Goal: Task Accomplishment & Management: Manage account settings

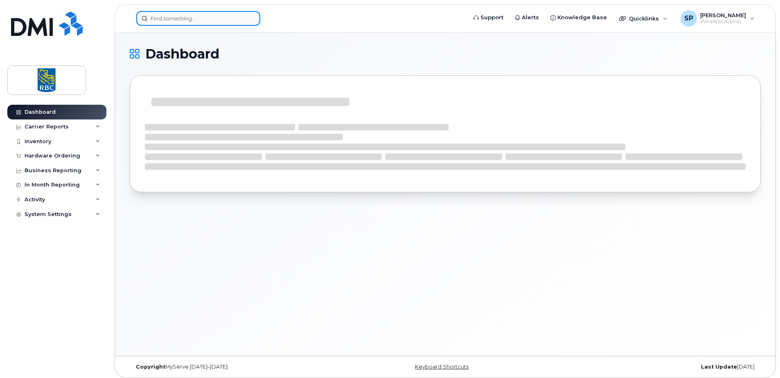
click at [160, 14] on input at bounding box center [198, 18] width 124 height 15
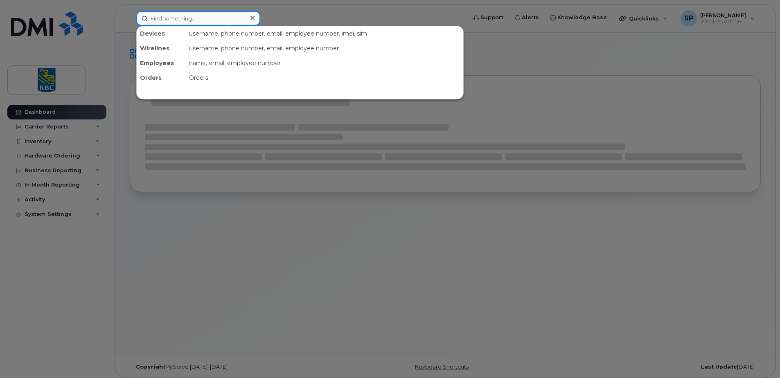
paste input "6133146561"
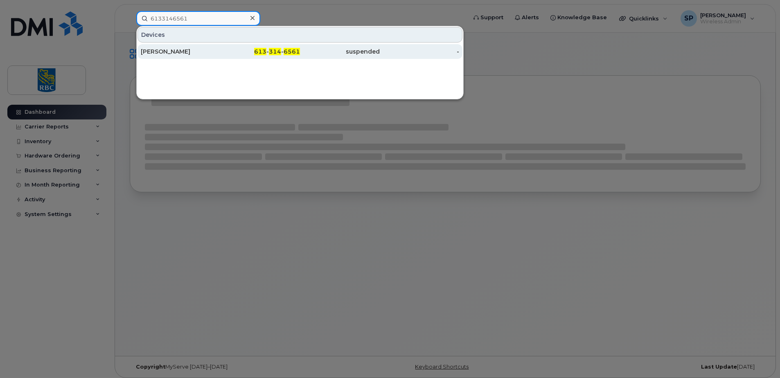
type input "6133146561"
click at [163, 47] on div "[PERSON_NAME]" at bounding box center [181, 51] width 80 height 15
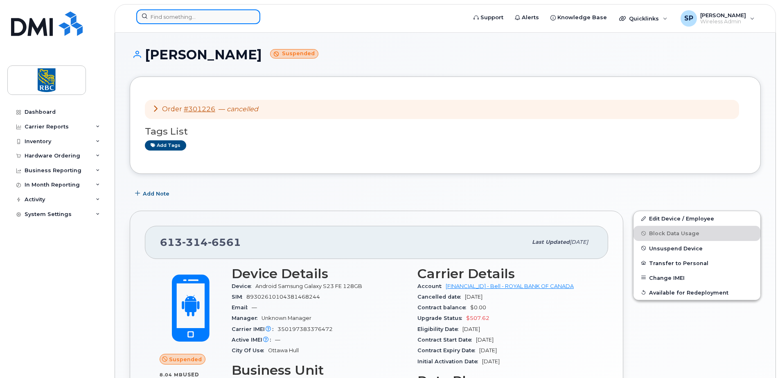
click at [168, 21] on input at bounding box center [198, 16] width 124 height 15
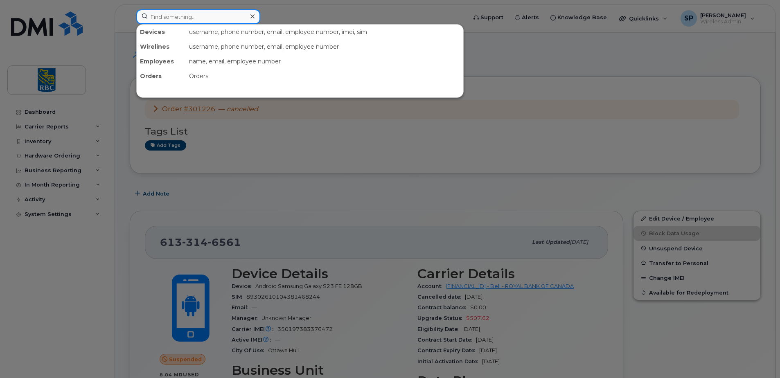
paste input "3435507579"
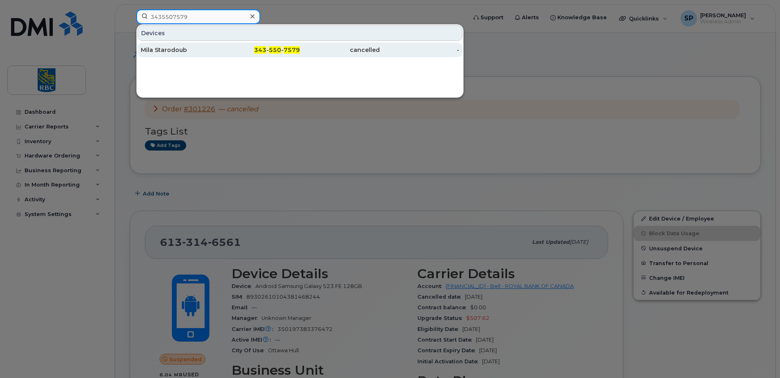
type input "3435507579"
click at [183, 45] on div "Mila Starodoub" at bounding box center [181, 50] width 80 height 15
click at [191, 45] on div "Mila Starodoub" at bounding box center [181, 50] width 80 height 15
click at [180, 52] on div "Mila Starodoub" at bounding box center [181, 50] width 80 height 8
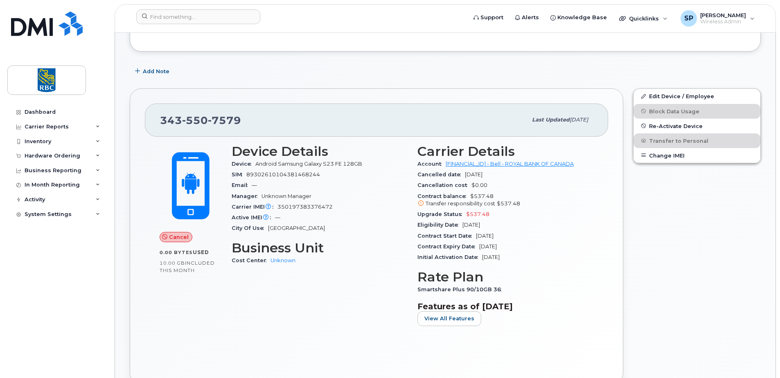
scroll to position [123, 0]
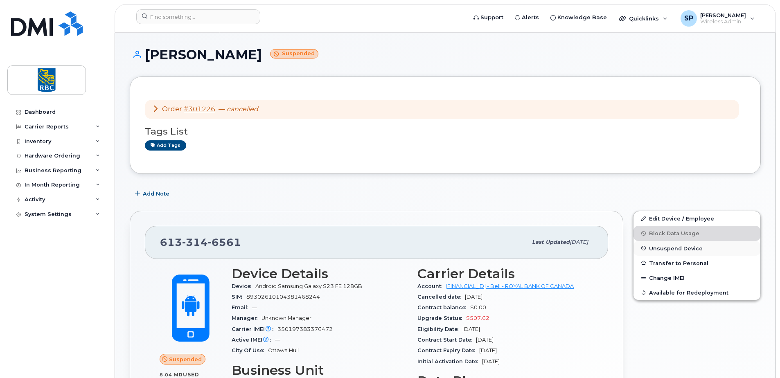
click at [661, 249] on span "Unsuspend Device" at bounding box center [676, 248] width 54 height 6
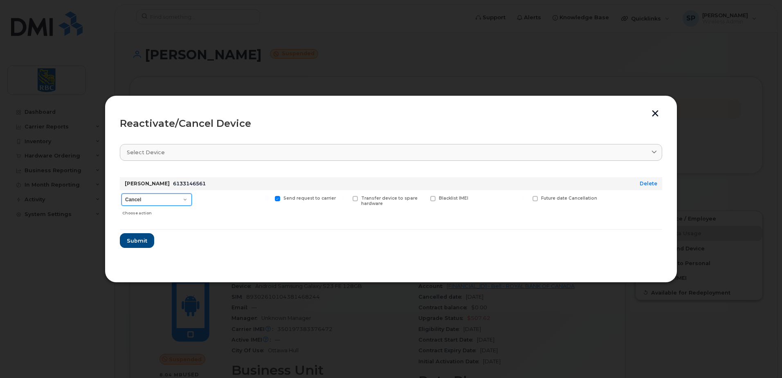
click at [160, 199] on select "Cancel Suspend - Extend Suspension Reactivate" at bounding box center [157, 200] width 70 height 12
click at [655, 111] on button "button" at bounding box center [655, 114] width 12 height 9
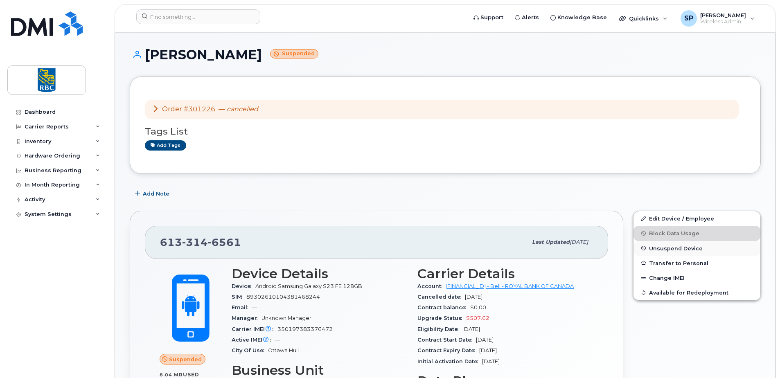
click at [672, 249] on span "Unsuspend Device" at bounding box center [676, 248] width 54 height 6
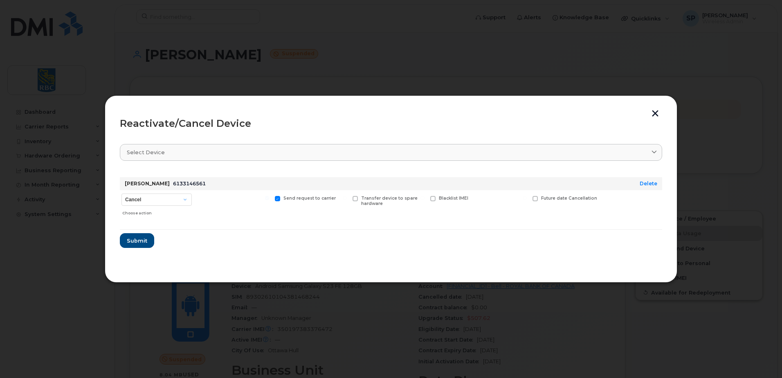
click at [655, 113] on button "button" at bounding box center [655, 114] width 12 height 9
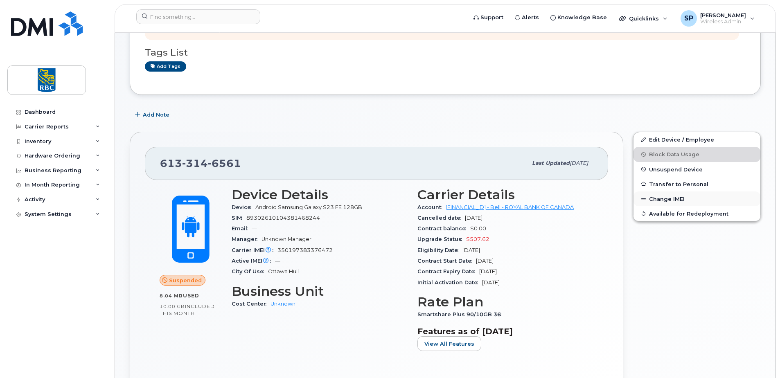
scroll to position [82, 0]
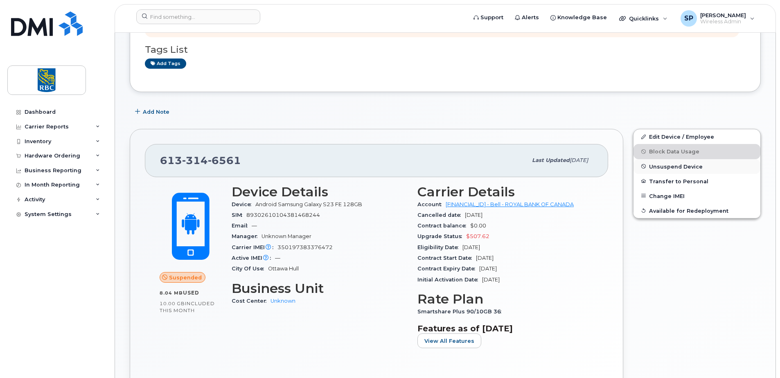
click at [656, 166] on span "Unsuspend Device" at bounding box center [676, 166] width 54 height 6
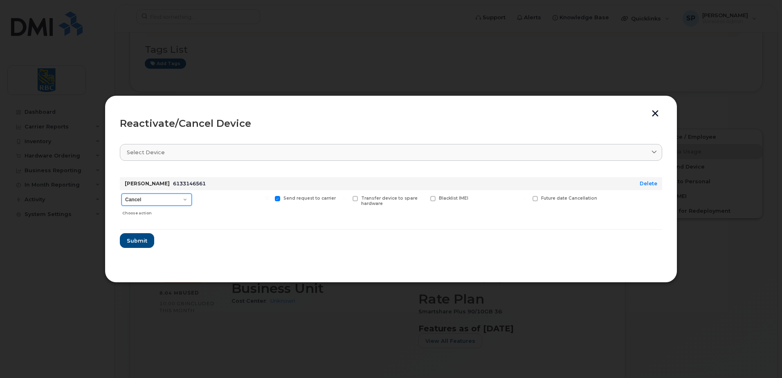
click at [144, 202] on select "Cancel Suspend - Extend Suspension Reactivate" at bounding box center [157, 200] width 70 height 12
click at [657, 114] on button "button" at bounding box center [655, 114] width 12 height 9
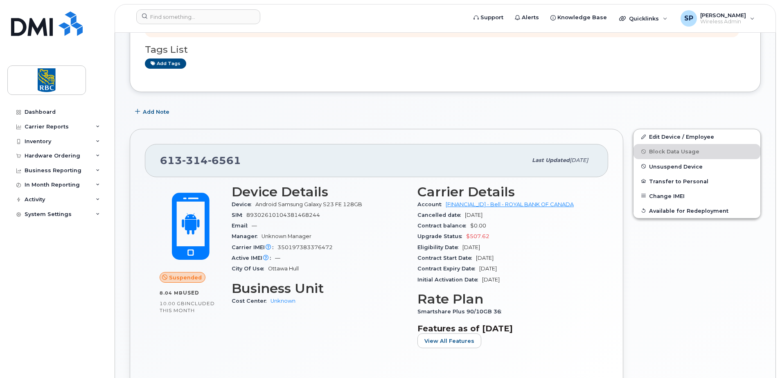
click at [698, 282] on div "Edit Device / Employee Block Data Usage Unsuspend Device Transfer to Personal C…" at bounding box center [696, 268] width 137 height 288
click at [661, 166] on span "Unsuspend Device" at bounding box center [676, 166] width 54 height 6
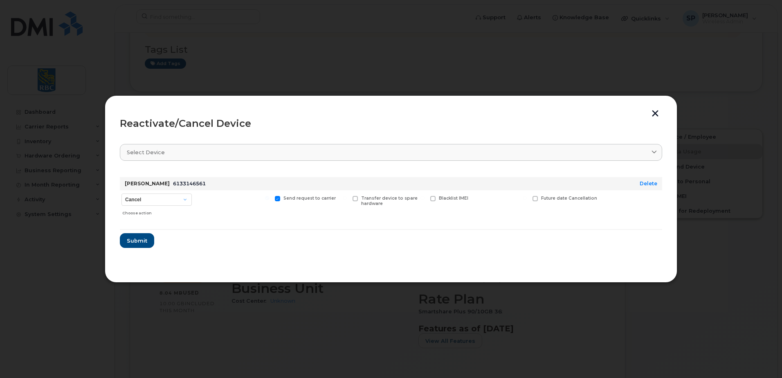
click at [656, 111] on button "button" at bounding box center [655, 114] width 12 height 9
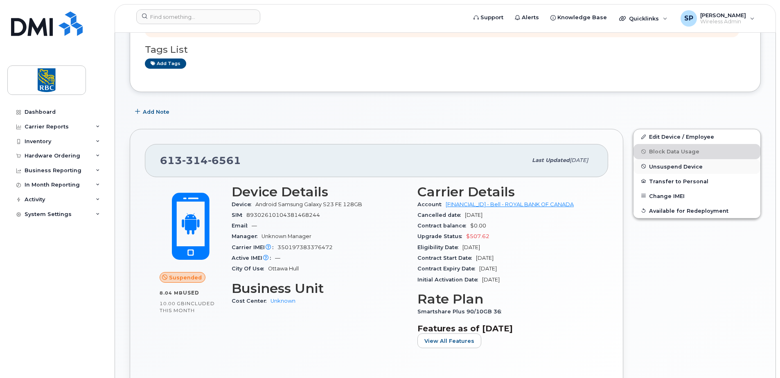
click at [658, 166] on span "Unsuspend Device" at bounding box center [676, 166] width 54 height 6
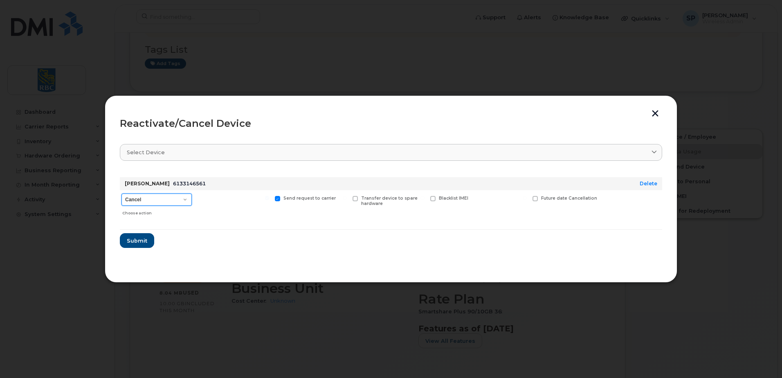
click at [145, 200] on select "Cancel Suspend - Extend Suspension Reactivate" at bounding box center [157, 200] width 70 height 12
select select "[object Object]"
click at [122, 194] on select "Cancel Suspend - Extend Suspension Reactivate" at bounding box center [157, 200] width 70 height 12
click at [134, 239] on span "Submit" at bounding box center [136, 241] width 20 height 8
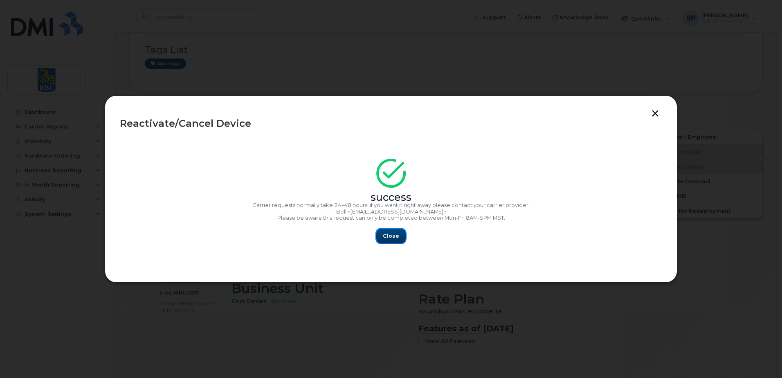
click at [392, 236] on span "Close" at bounding box center [391, 236] width 16 height 8
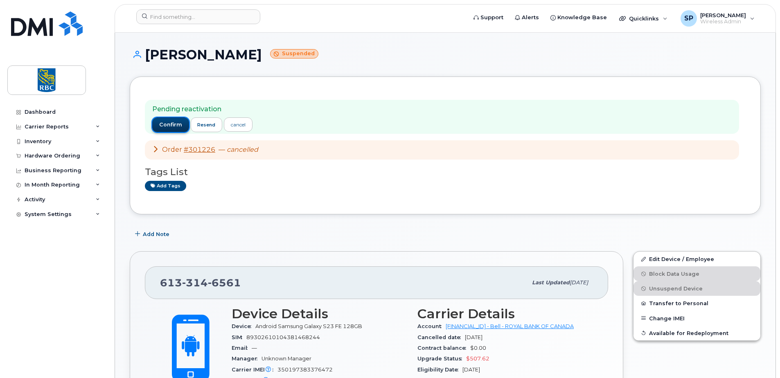
click at [167, 124] on span "confirm" at bounding box center [170, 124] width 23 height 7
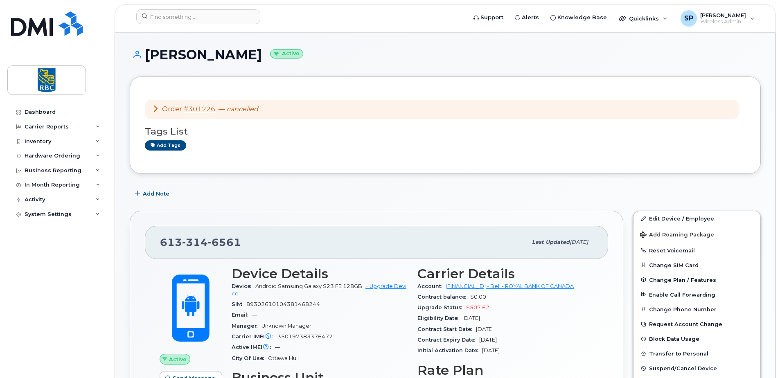
scroll to position [41, 0]
